Goal: Task Accomplishment & Management: Manage account settings

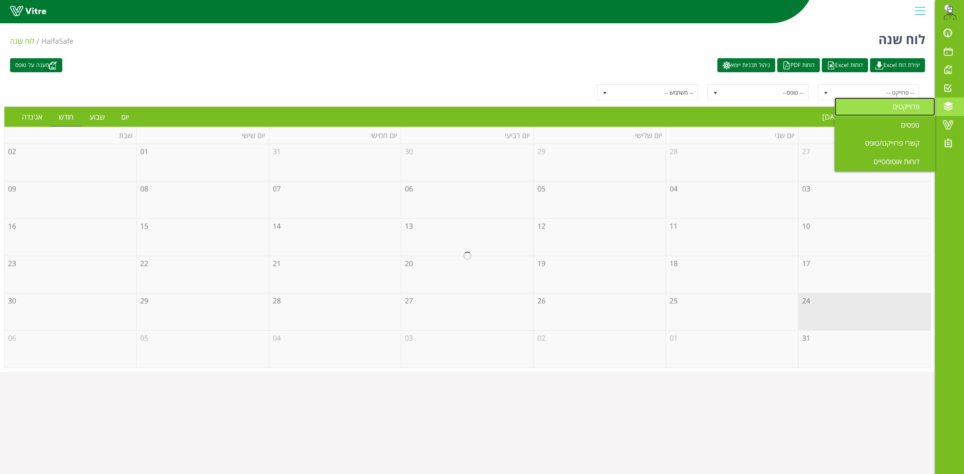
click at [899, 109] on span "פרוייקטים" at bounding box center [911, 107] width 37 height 10
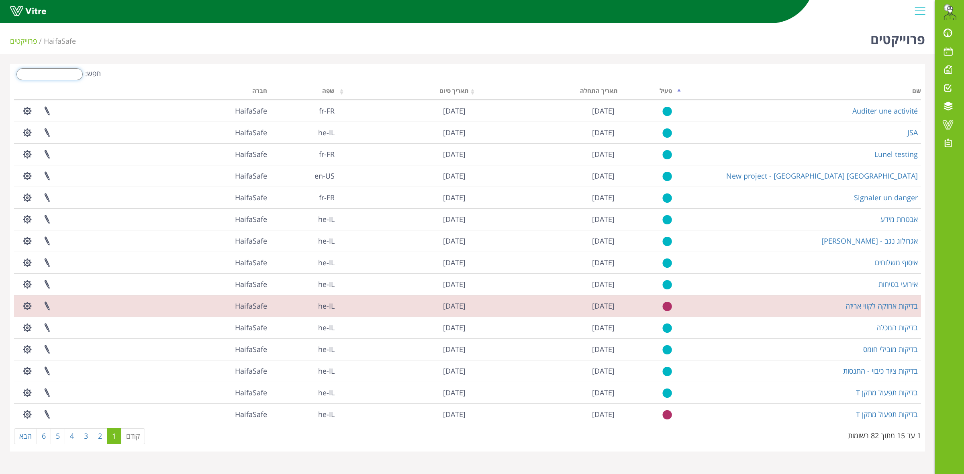
click at [63, 77] on input "חפש:" at bounding box center [49, 74] width 66 height 12
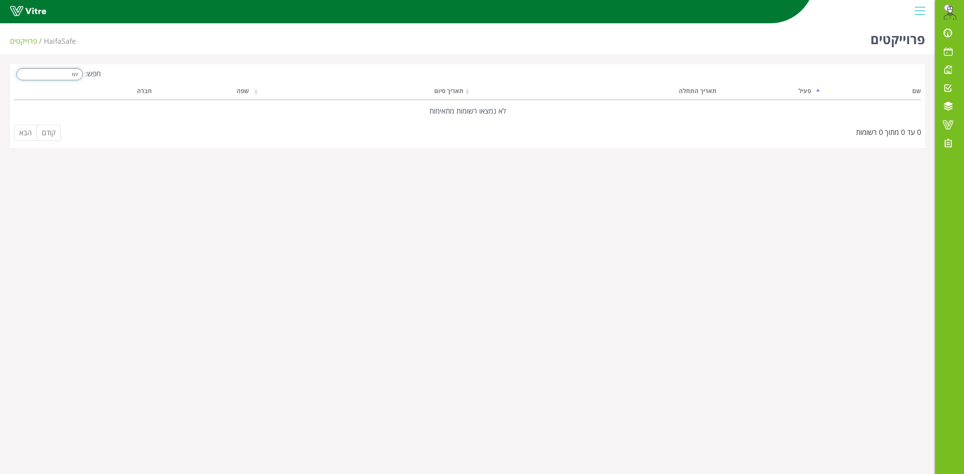
type input "N"
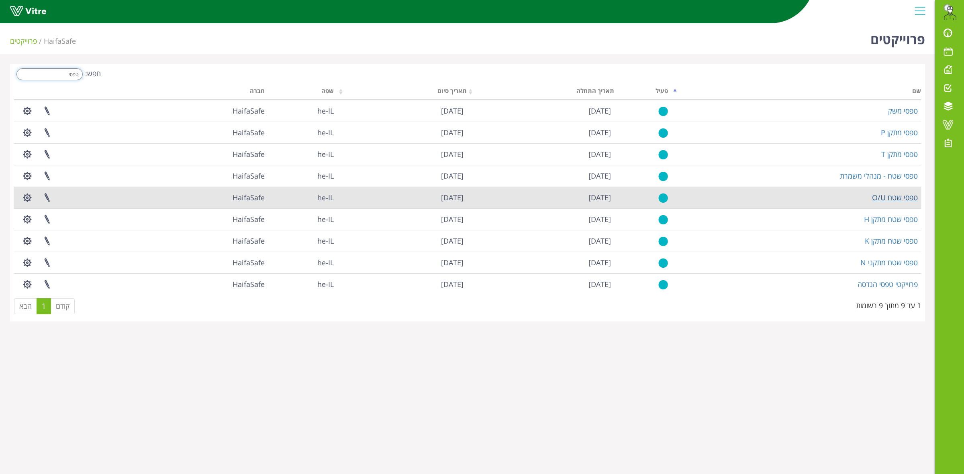
type input "טפסי"
click at [898, 198] on link "טפסי שטח O/U" at bounding box center [895, 198] width 46 height 10
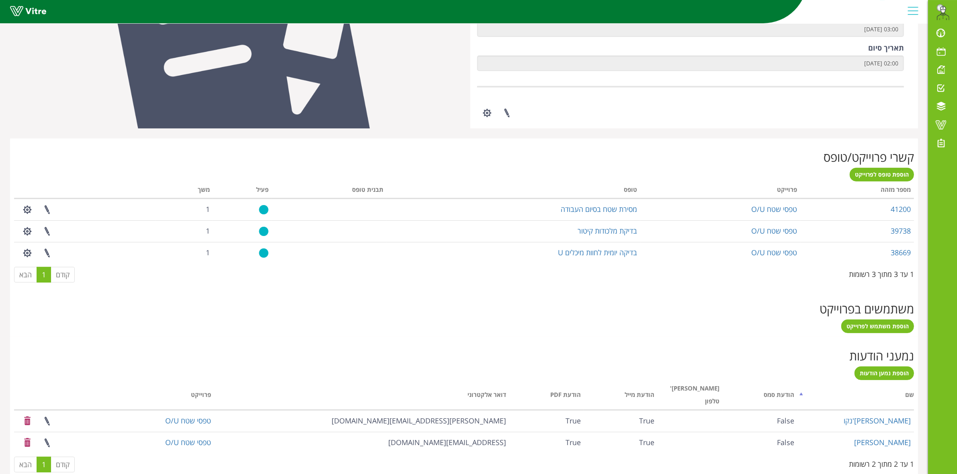
scroll to position [210, 0]
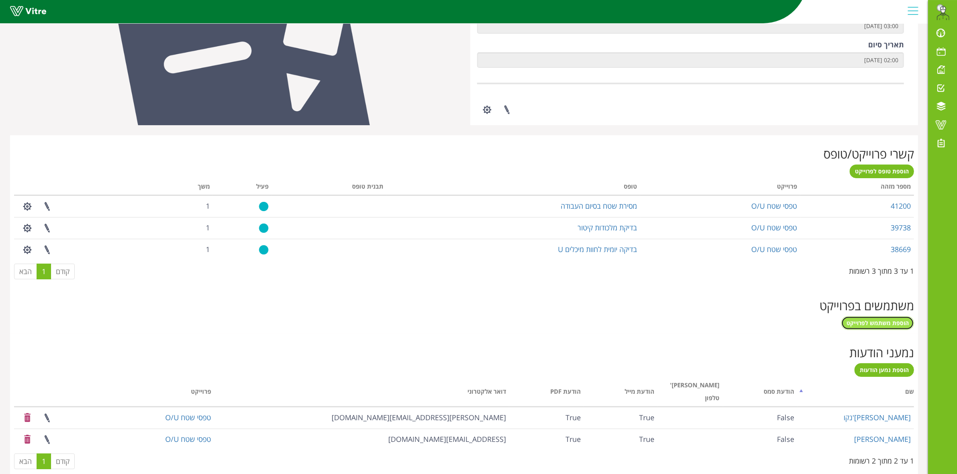
click at [854, 324] on span "הוספת משתמש לפרוייקט" at bounding box center [877, 323] width 62 height 8
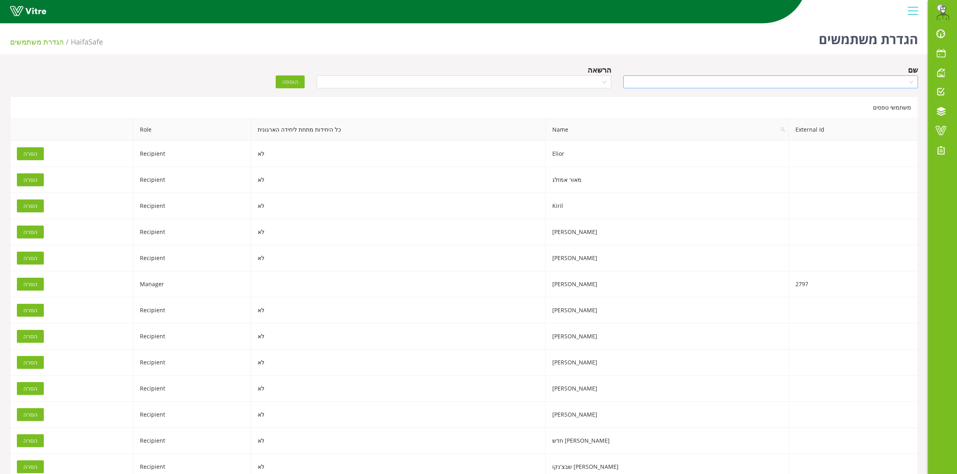
click at [688, 85] on input "search" at bounding box center [767, 82] width 279 height 12
type input "ישרא"
click at [898, 114] on div "ישראל בשמוט" at bounding box center [770, 110] width 285 height 9
drag, startPoint x: 545, startPoint y: 79, endPoint x: 543, endPoint y: 87, distance: 8.2
click at [543, 78] on input "search" at bounding box center [460, 82] width 279 height 12
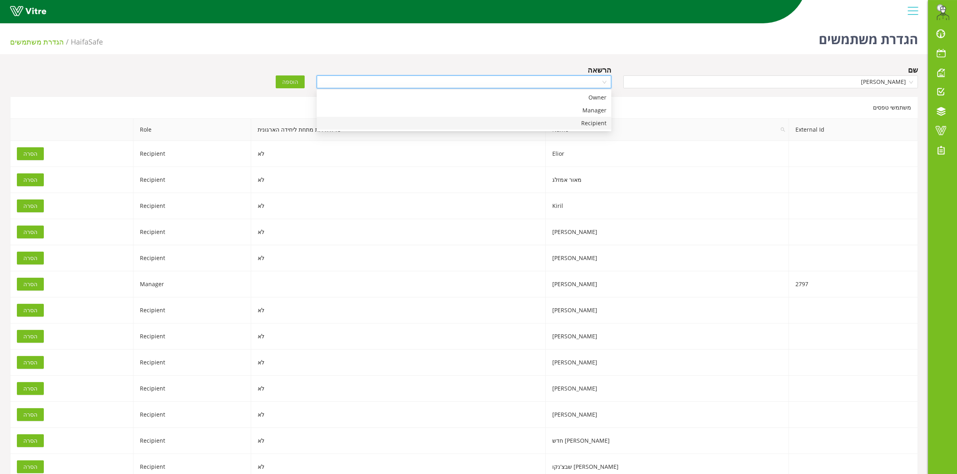
click at [566, 123] on div "Recipient" at bounding box center [463, 123] width 285 height 9
click at [276, 81] on button "הוספה" at bounding box center [290, 82] width 29 height 13
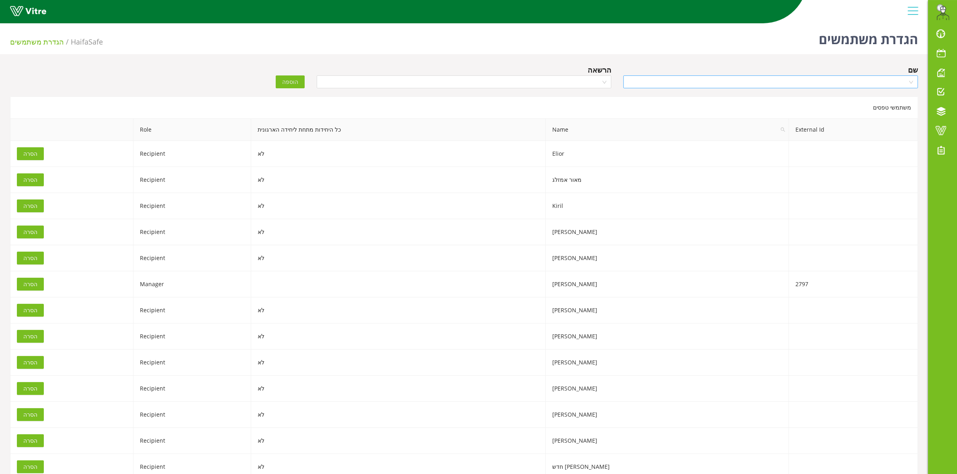
click at [699, 84] on input "search" at bounding box center [767, 82] width 279 height 12
type input "שגיב"
click at [789, 96] on div "[PERSON_NAME]" at bounding box center [770, 97] width 285 height 9
click at [597, 82] on input "search" at bounding box center [460, 82] width 279 height 12
drag, startPoint x: 595, startPoint y: 122, endPoint x: 566, endPoint y: 120, distance: 29.8
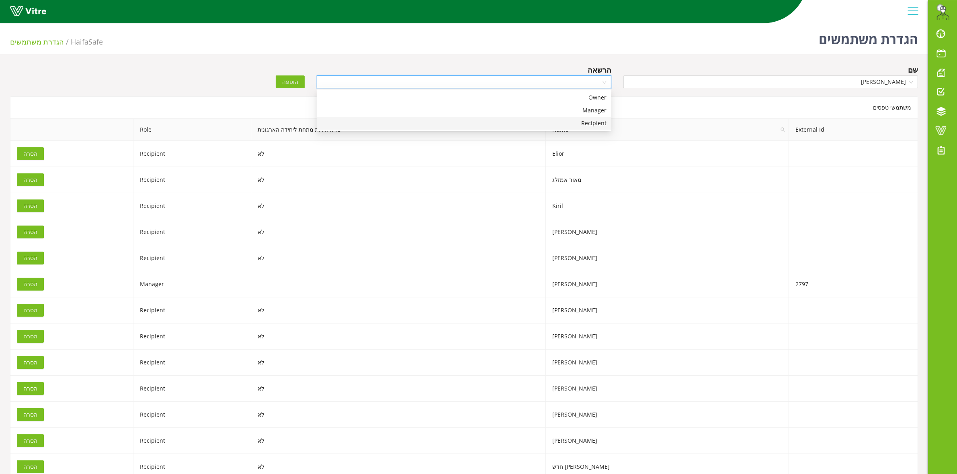
click at [593, 121] on div "Recipient" at bounding box center [463, 123] width 285 height 9
click at [285, 82] on span "הוספה" at bounding box center [290, 82] width 16 height 9
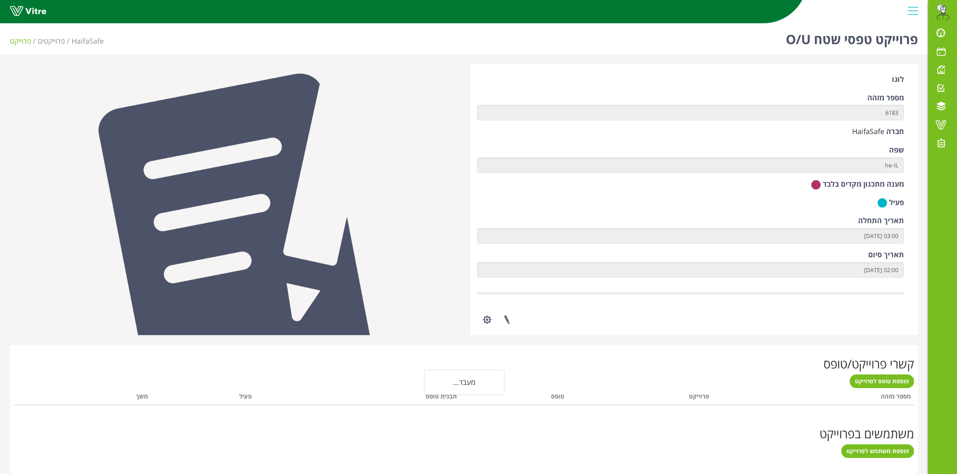
scroll to position [67, 0]
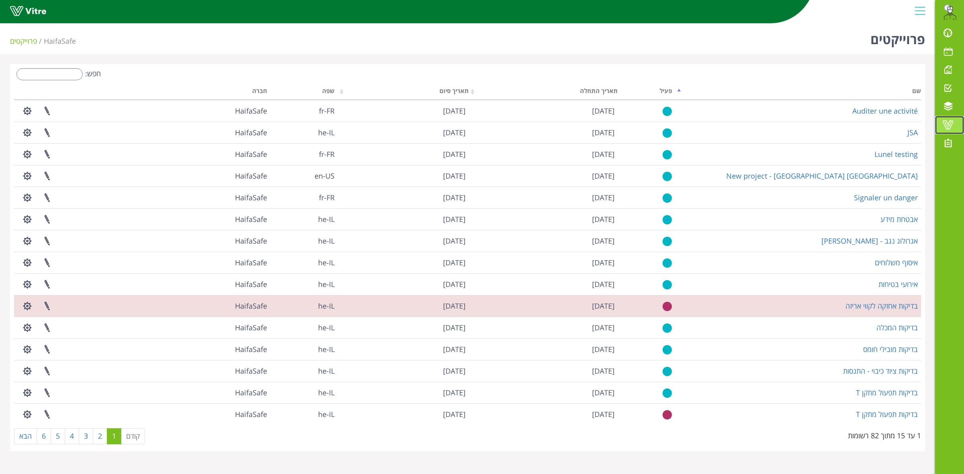
click at [946, 125] on span at bounding box center [948, 125] width 20 height 10
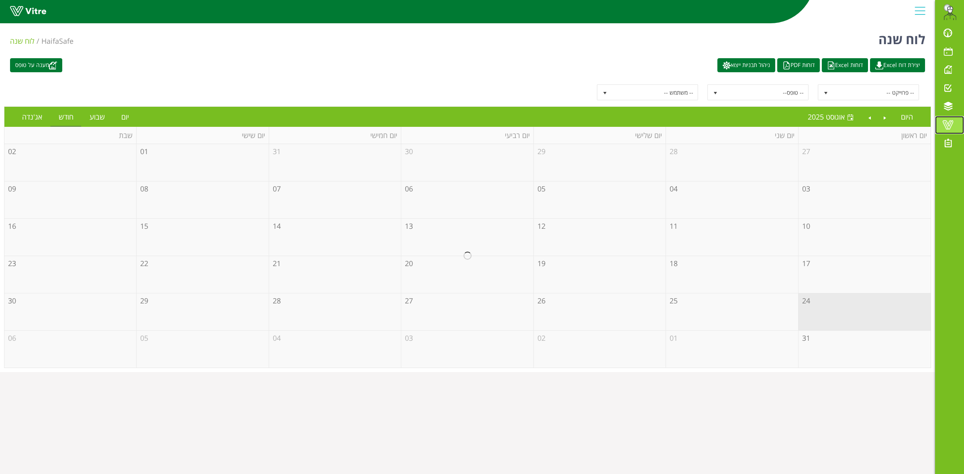
click at [950, 128] on span at bounding box center [948, 125] width 20 height 10
